Goal: Task Accomplishment & Management: Manage account settings

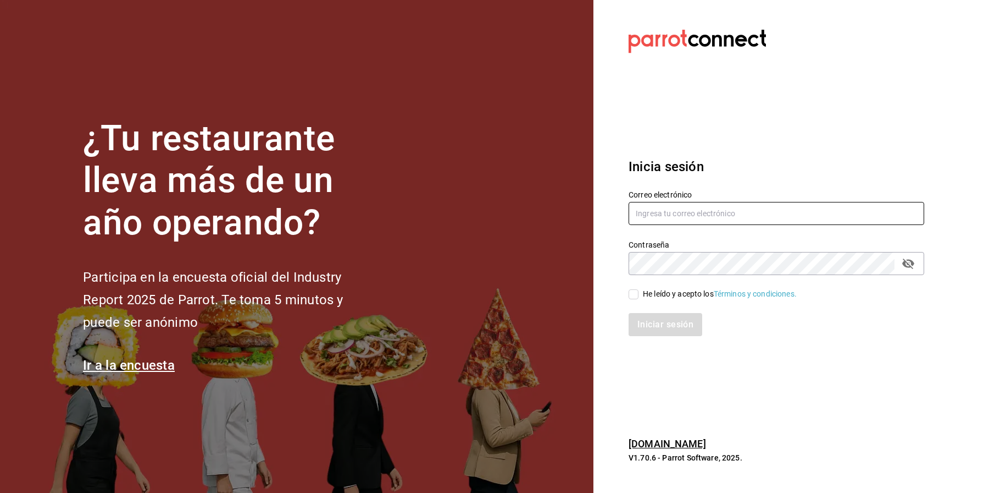
type input "[EMAIL_ADDRESS][DOMAIN_NAME]"
click at [668, 289] on div "He leído y acepto los Términos y condiciones." at bounding box center [720, 294] width 154 height 12
click at [639, 289] on input "He leído y acepto los Términos y condiciones." at bounding box center [634, 294] width 10 height 10
checkbox input "true"
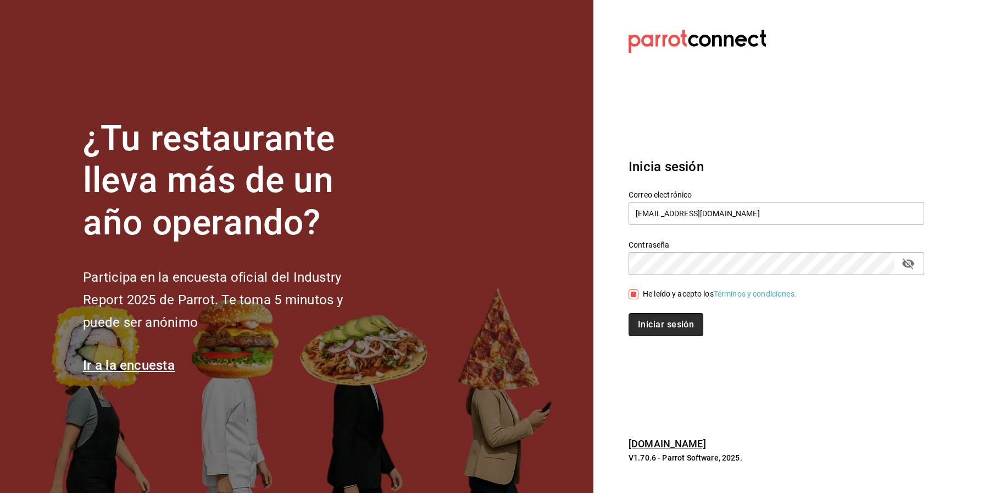
click at [659, 329] on button "Iniciar sesión" at bounding box center [666, 324] width 75 height 23
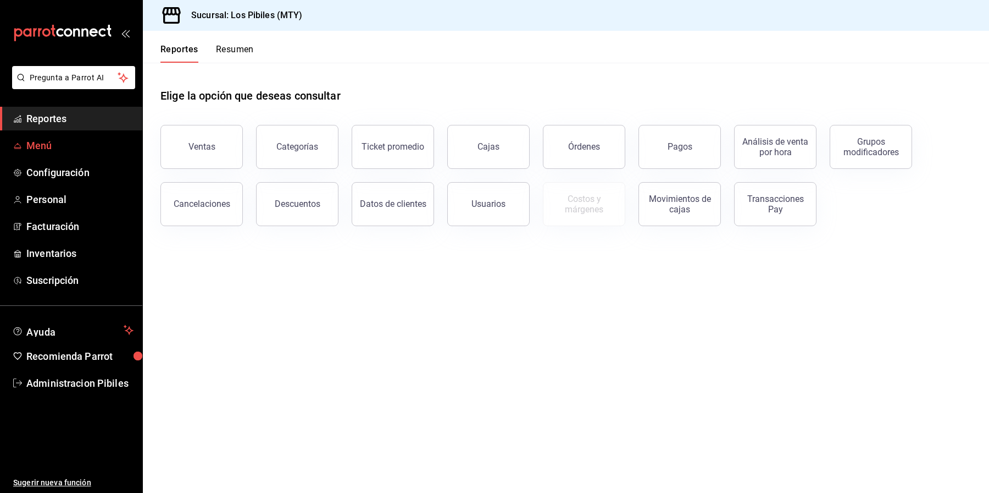
click at [56, 150] on span "Menú" at bounding box center [79, 145] width 107 height 15
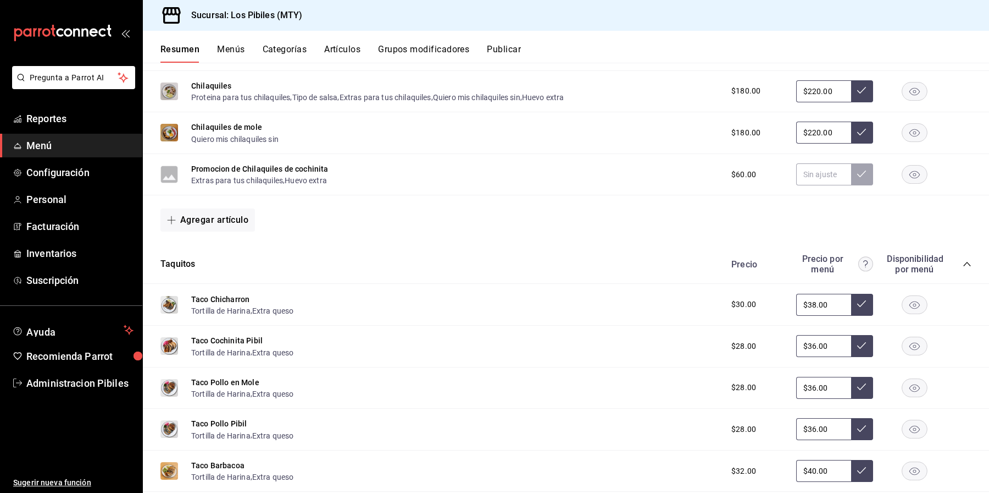
scroll to position [217, 0]
